Goal: Information Seeking & Learning: Learn about a topic

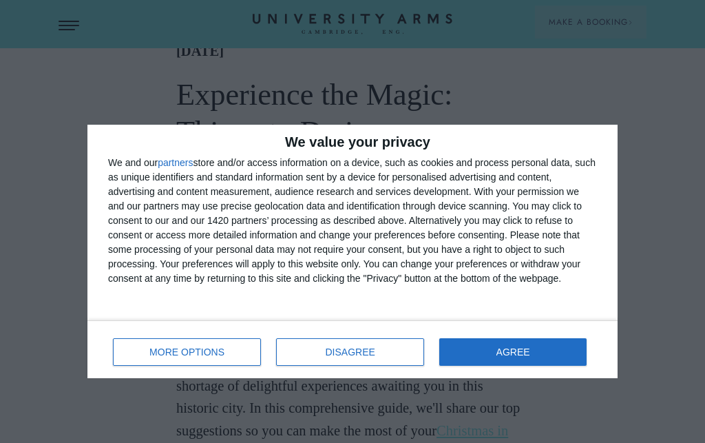
scroll to position [288, 0]
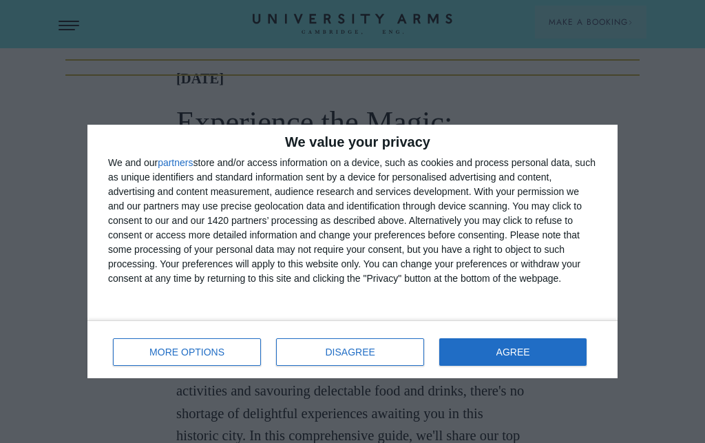
click at [350, 353] on span "DISAGREE" at bounding box center [351, 352] width 50 height 10
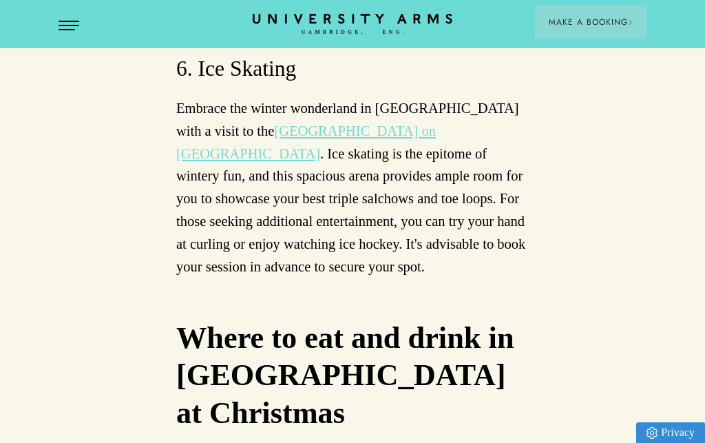
scroll to position [5849, 0]
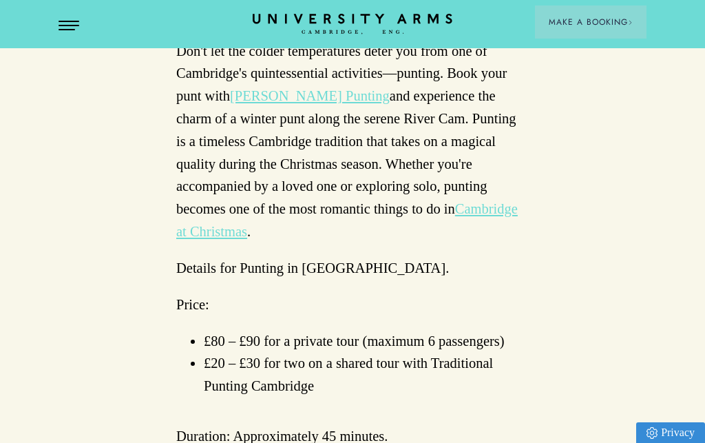
scroll to position [4765, 0]
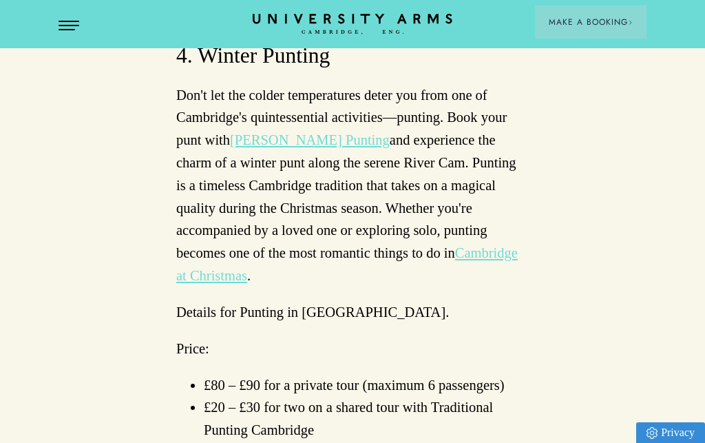
click at [67, 24] on button "Open Menu" at bounding box center [69, 26] width 21 height 11
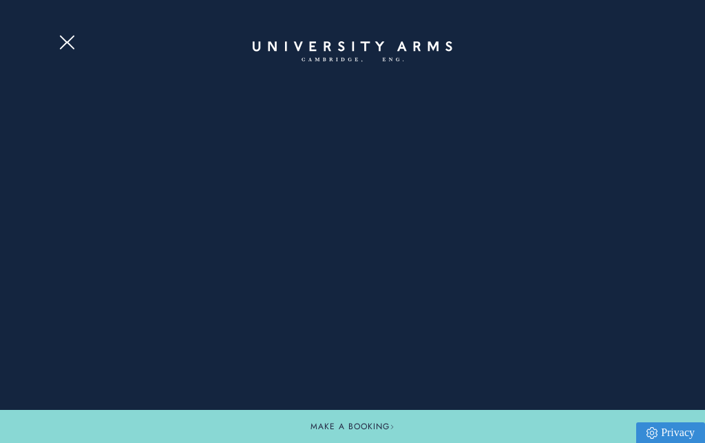
click at [71, 42] on button "Open Menu" at bounding box center [69, 39] width 21 height 11
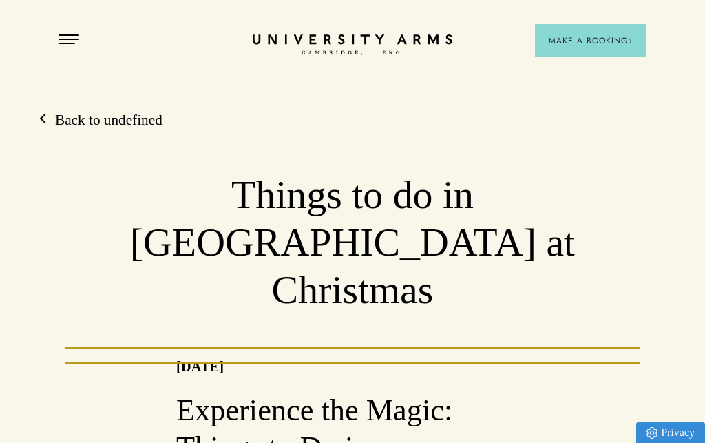
scroll to position [0, 0]
click at [66, 43] on span "Open Menu" at bounding box center [64, 43] width 10 height 1
